Goal: Browse casually

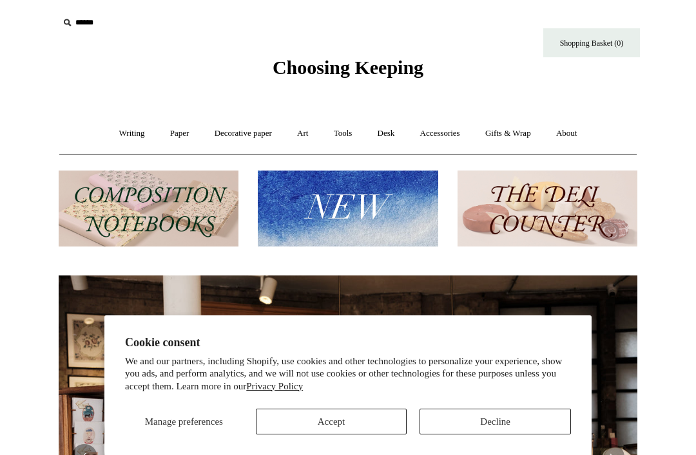
click at [497, 419] on button "Decline" at bounding box center [494, 422] width 151 height 26
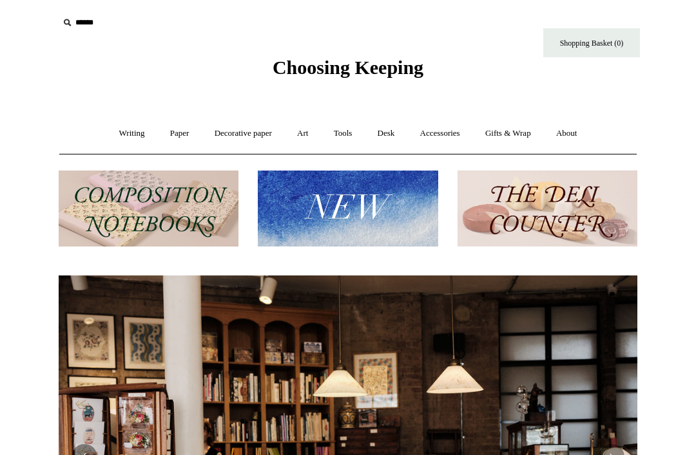
click at [167, 133] on link "Paper +" at bounding box center [179, 134] width 43 height 34
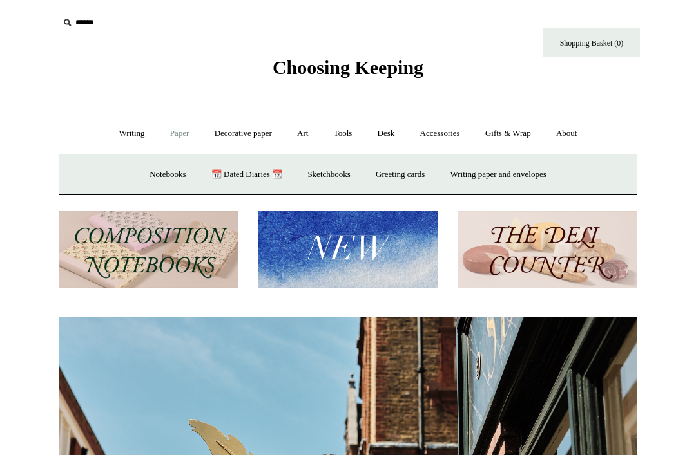
scroll to position [0, 578]
click at [339, 178] on link "Sketchbooks +" at bounding box center [329, 175] width 66 height 34
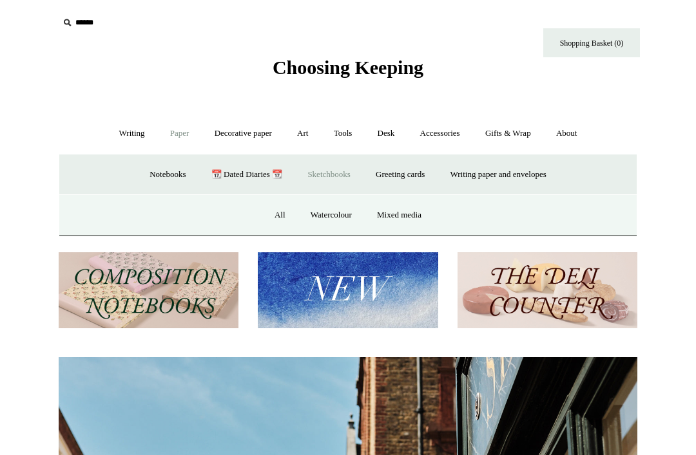
click at [273, 210] on link "All" at bounding box center [280, 215] width 34 height 34
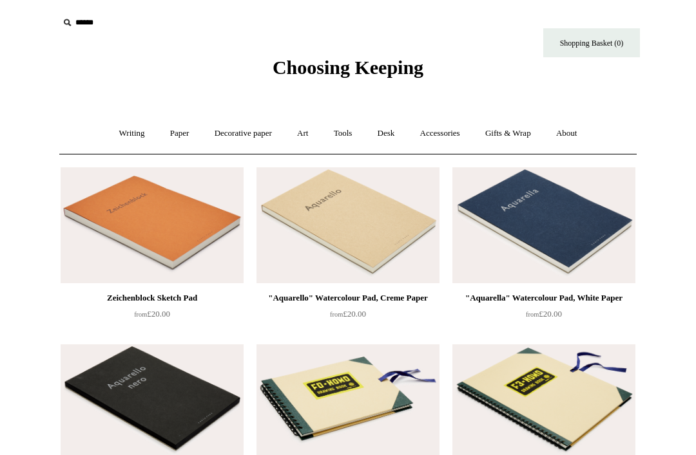
click at [128, 132] on link "Writing +" at bounding box center [132, 134] width 49 height 34
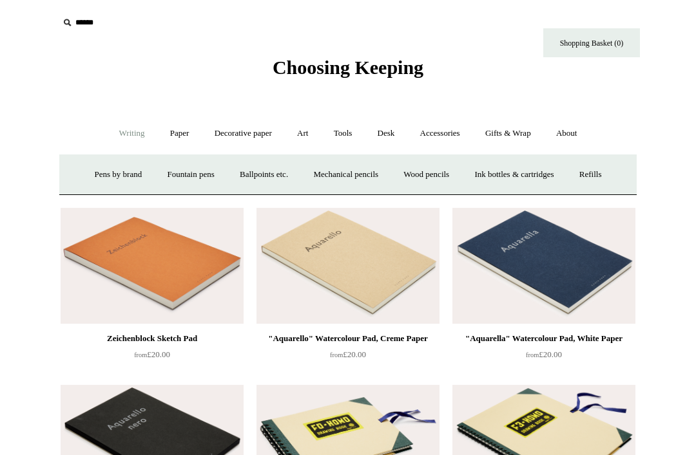
click at [343, 126] on link "Tools +" at bounding box center [343, 134] width 42 height 34
click at [448, 125] on link "Accessories +" at bounding box center [439, 134] width 63 height 34
click at [136, 180] on link "Personal Accessories +" at bounding box center [128, 175] width 93 height 34
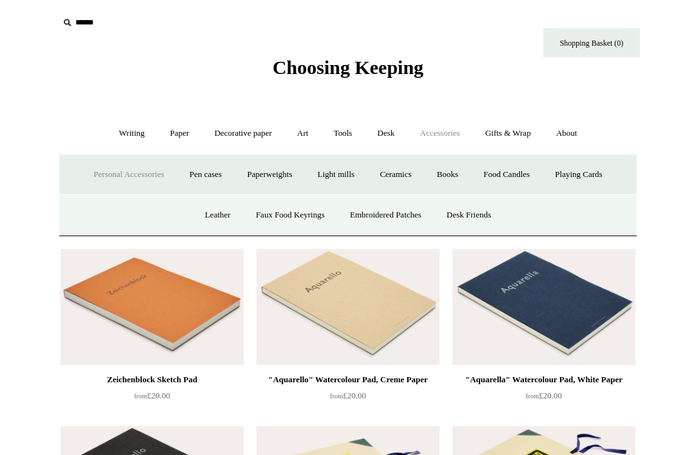
click at [605, 171] on link "Playing Cards" at bounding box center [578, 175] width 70 height 34
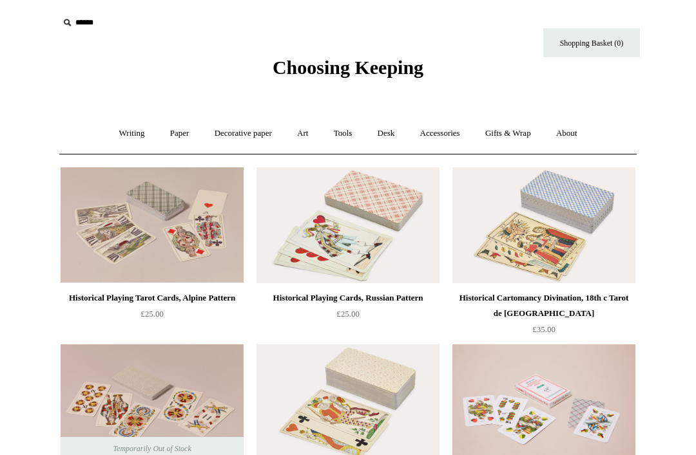
click at [517, 132] on link "Gifts & Wrap +" at bounding box center [507, 134] width 69 height 34
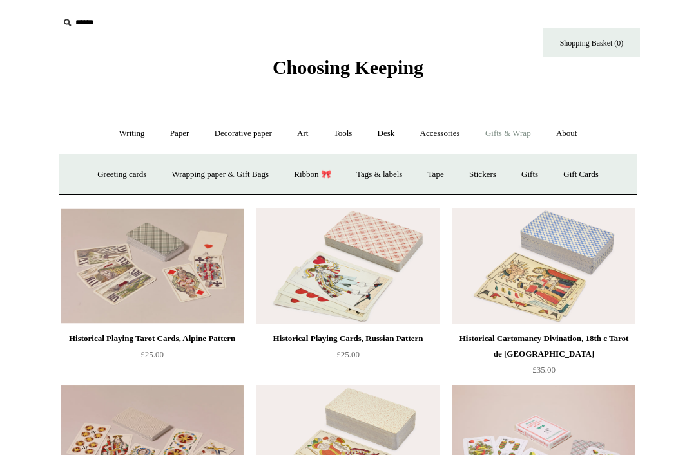
click at [121, 180] on link "Greeting cards +" at bounding box center [122, 175] width 72 height 34
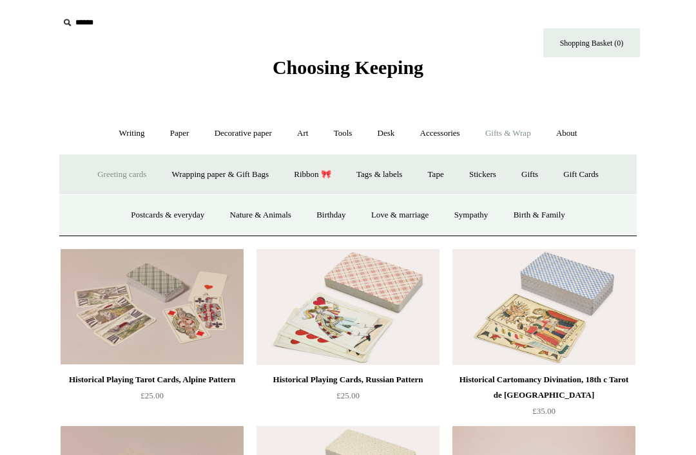
click at [419, 215] on link "Love & marriage" at bounding box center [399, 215] width 81 height 34
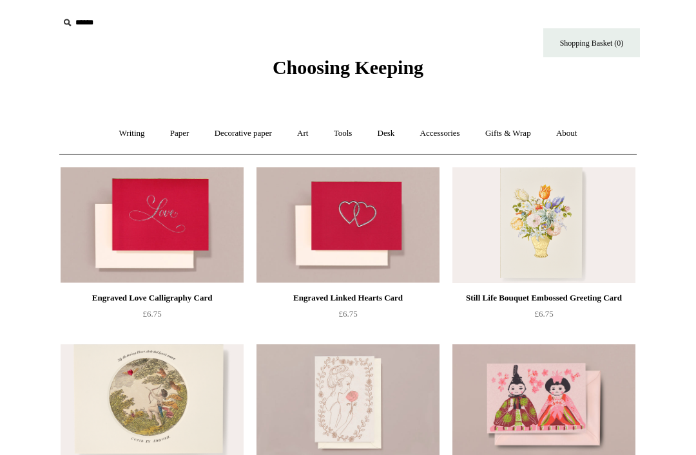
click at [448, 129] on link "Accessories +" at bounding box center [439, 134] width 63 height 34
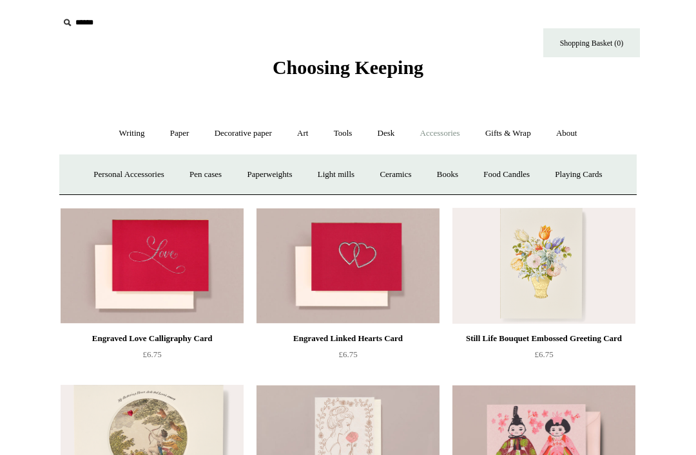
click at [399, 176] on link "Ceramics +" at bounding box center [395, 175] width 55 height 34
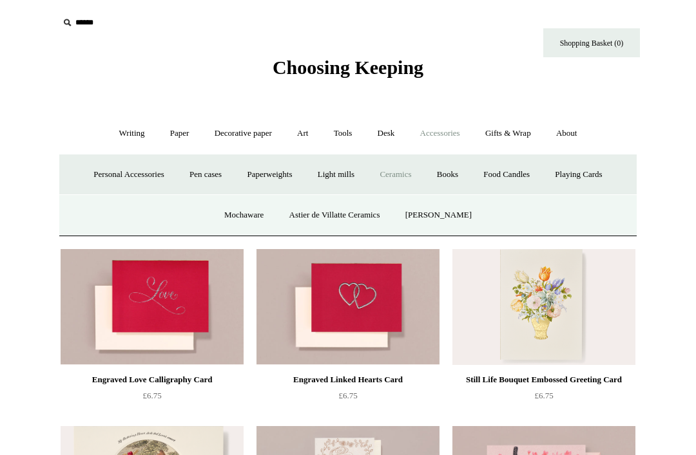
click at [261, 220] on link "Mochaware" at bounding box center [244, 215] width 62 height 34
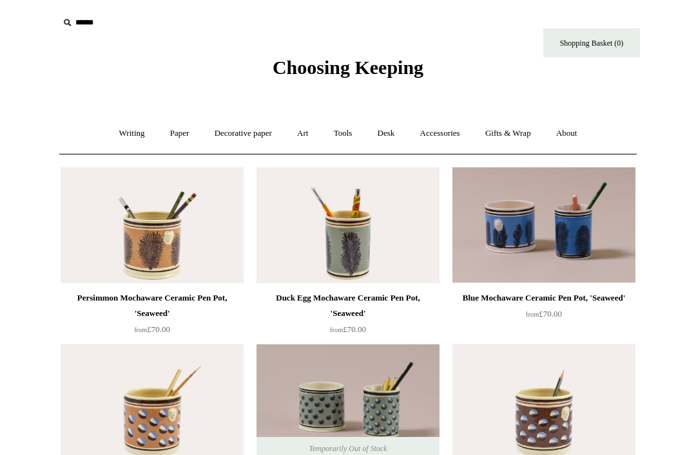
click at [343, 134] on link "Tools +" at bounding box center [343, 134] width 42 height 34
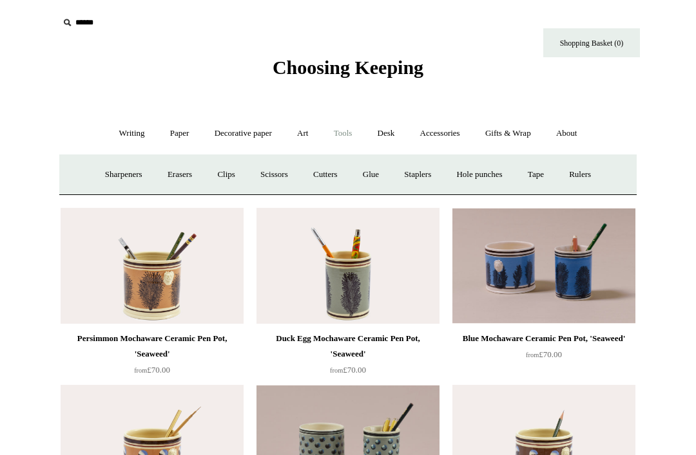
click at [243, 135] on link "Decorative paper +" at bounding box center [243, 134] width 81 height 34
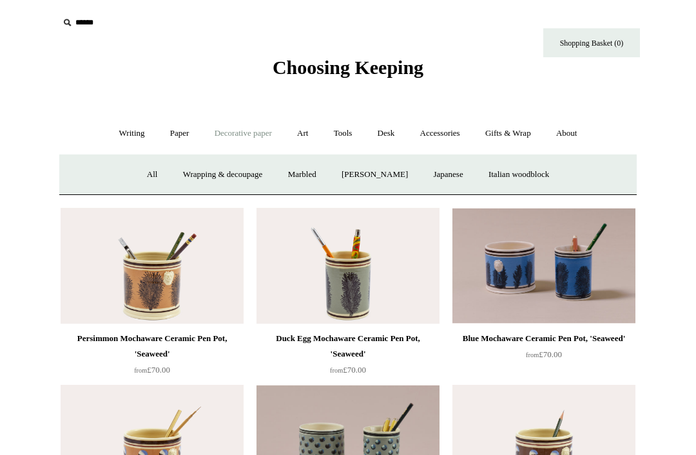
click at [145, 180] on link "All" at bounding box center [152, 175] width 34 height 34
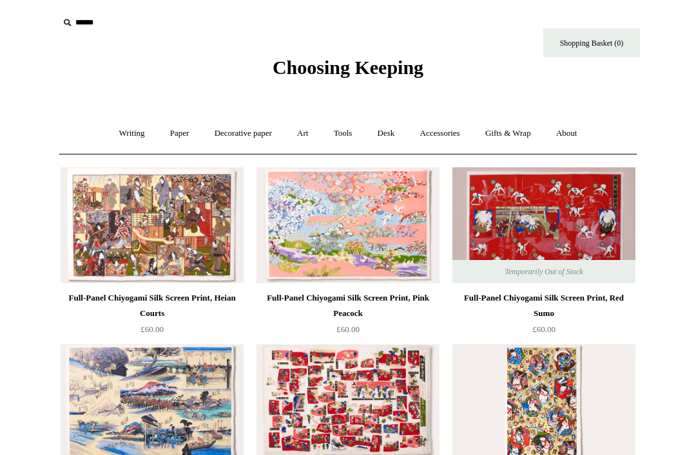
click at [176, 140] on link "Paper +" at bounding box center [179, 134] width 43 height 34
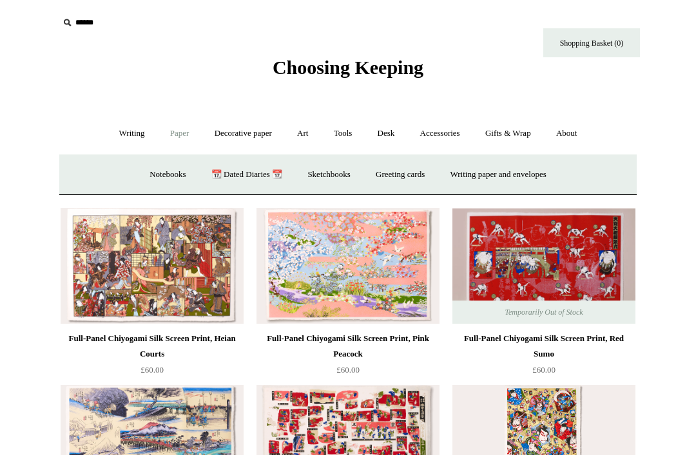
click at [157, 173] on link "Notebooks +" at bounding box center [167, 175] width 59 height 34
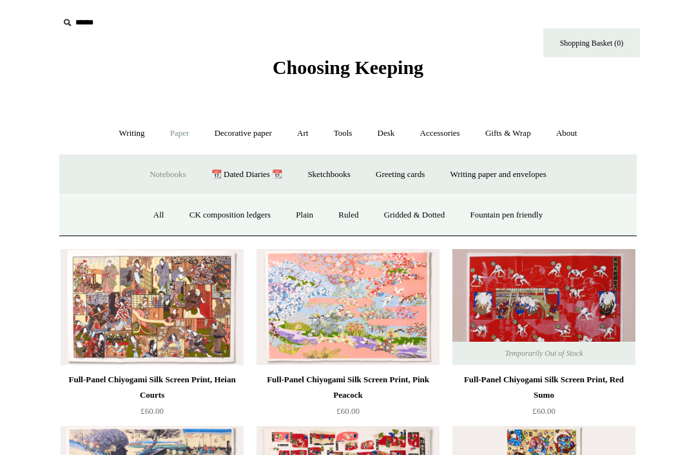
click at [150, 219] on link "All" at bounding box center [159, 215] width 34 height 34
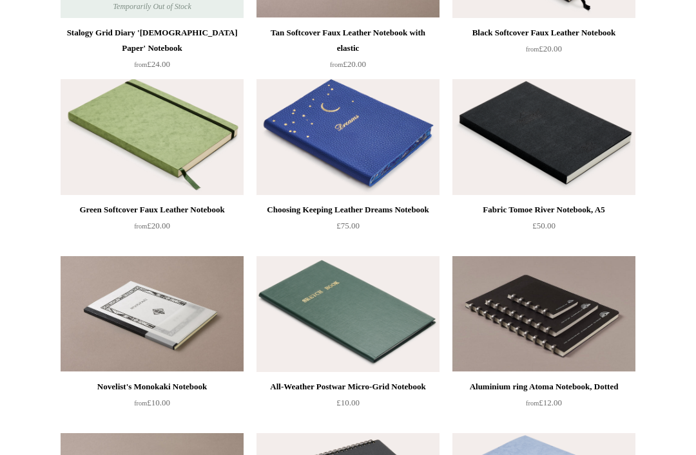
scroll to position [3984, 0]
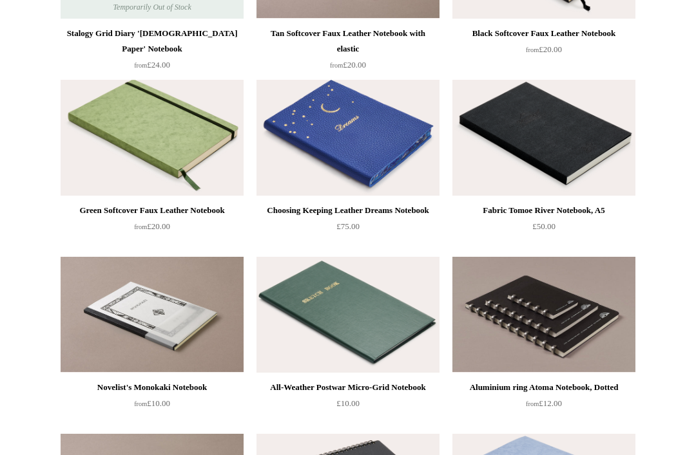
click at [570, 213] on div "Fabric Tomoe River Notebook, A5" at bounding box center [543, 210] width 176 height 15
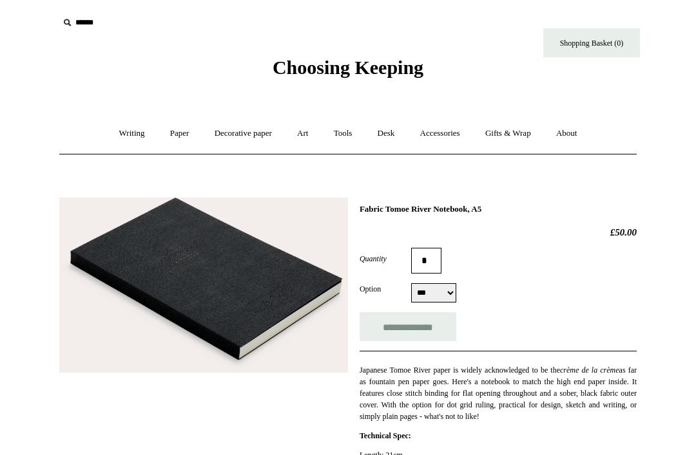
click at [125, 141] on link "Writing +" at bounding box center [132, 134] width 49 height 34
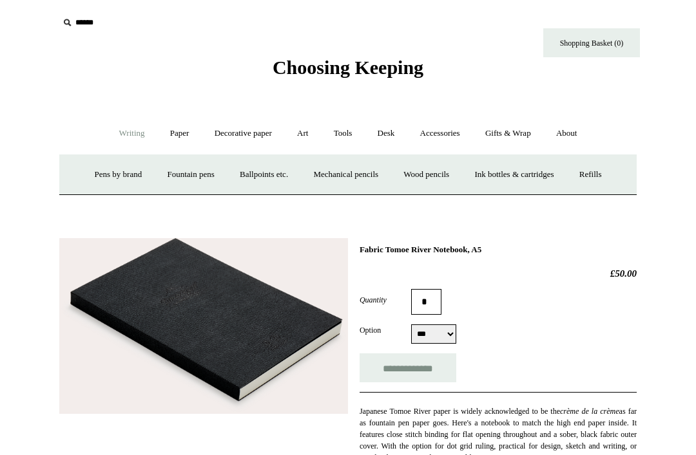
click at [249, 135] on link "Decorative paper +" at bounding box center [243, 134] width 81 height 34
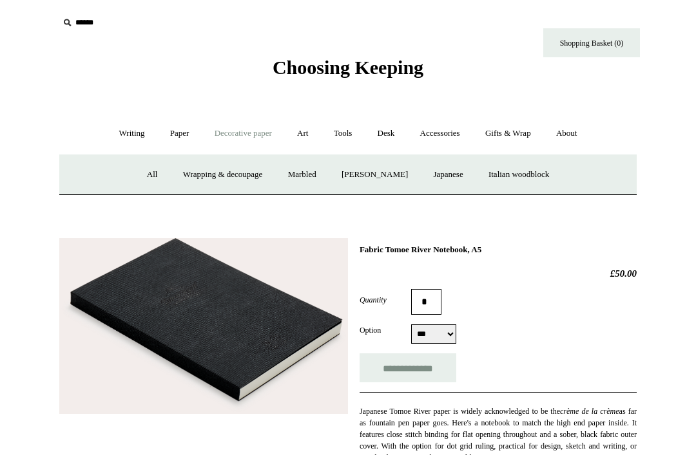
click at [444, 128] on link "Accessories +" at bounding box center [439, 134] width 63 height 34
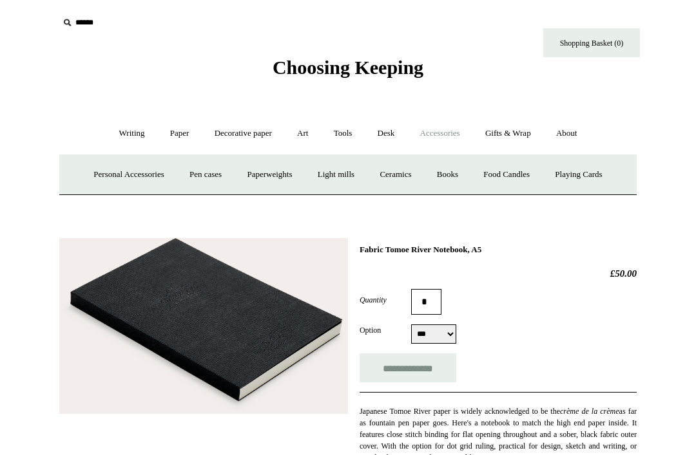
click at [307, 133] on link "Art +" at bounding box center [302, 134] width 34 height 34
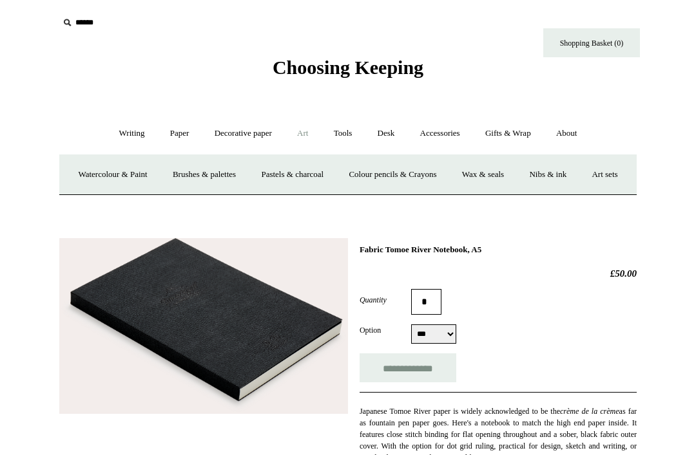
click at [580, 192] on link "Art sets" at bounding box center [604, 175] width 49 height 34
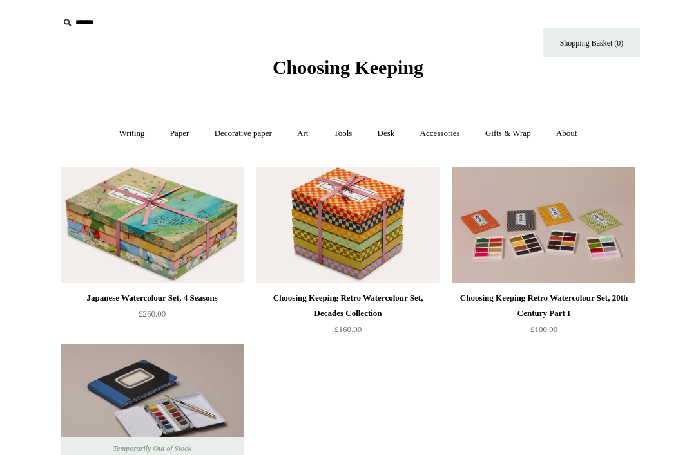
click at [336, 133] on link "Tools +" at bounding box center [343, 134] width 42 height 34
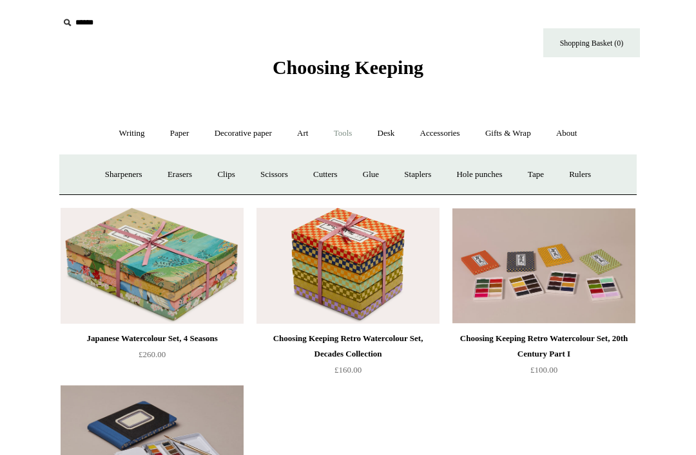
click at [332, 175] on link "Cutters" at bounding box center [325, 175] width 48 height 34
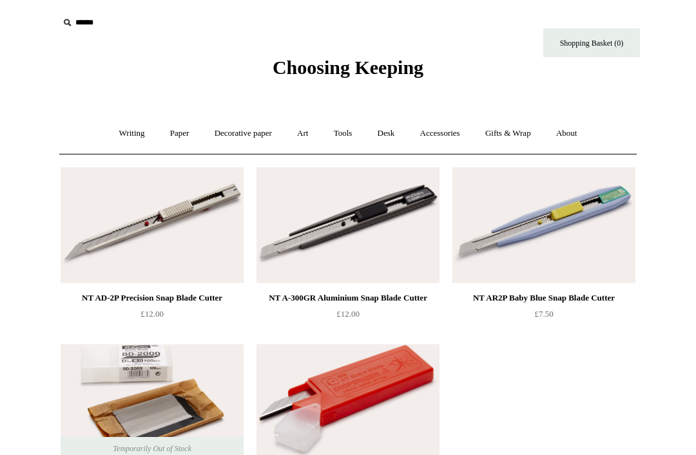
click at [343, 122] on link "Tools +" at bounding box center [343, 134] width 42 height 34
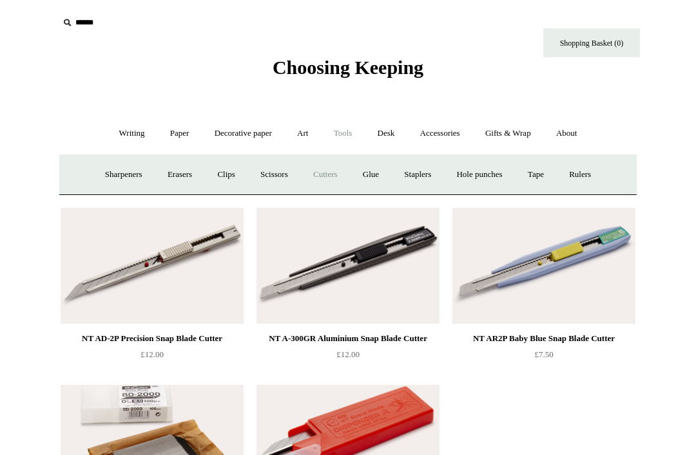
click at [395, 126] on link "Desk +" at bounding box center [386, 134] width 41 height 34
click at [274, 173] on link "Boxes & archiving" at bounding box center [266, 175] width 86 height 34
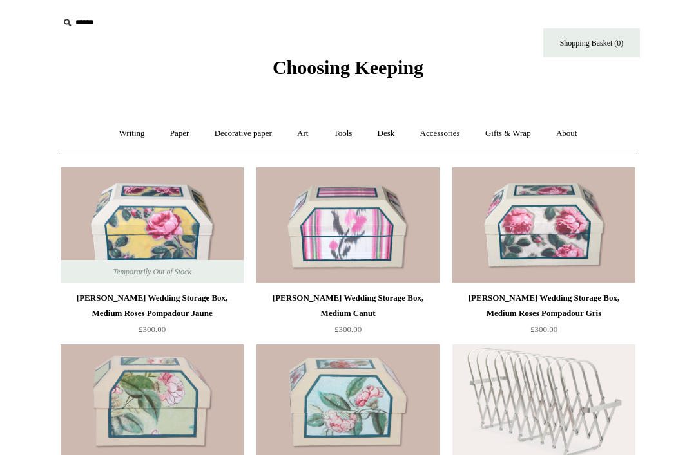
click at [389, 134] on link "Desk +" at bounding box center [386, 134] width 41 height 34
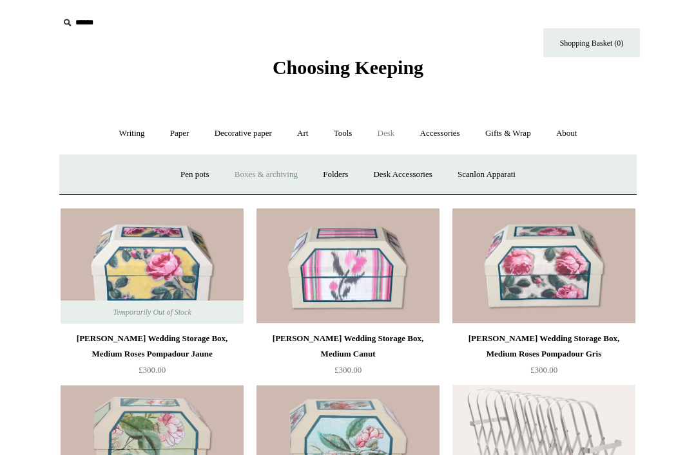
click at [507, 169] on link "Scanlon Apparati" at bounding box center [486, 175] width 81 height 34
